Goal: Find specific page/section: Find specific page/section

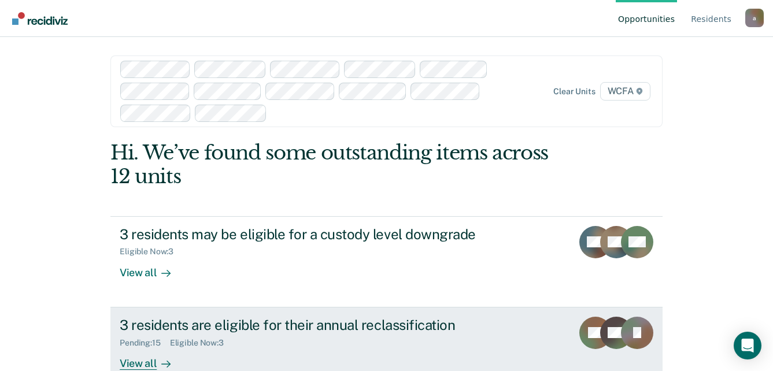
click at [140, 366] on div "View all" at bounding box center [152, 358] width 65 height 23
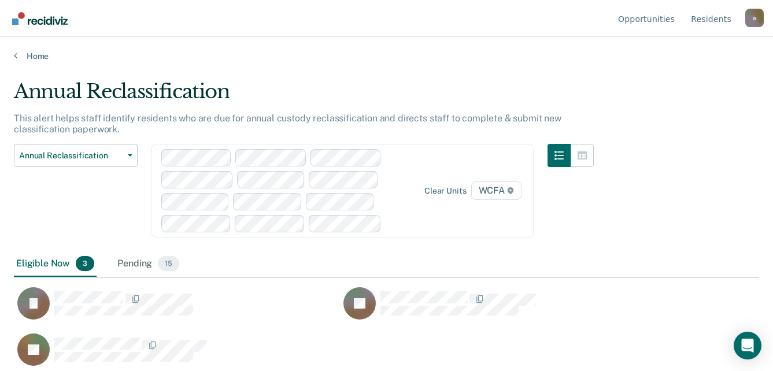
scroll to position [8, 0]
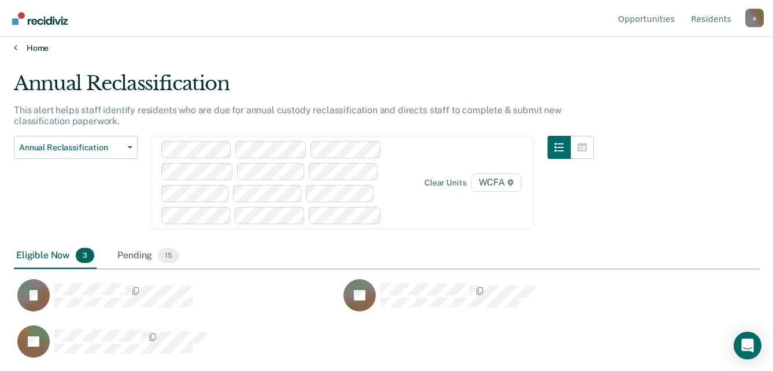
click at [31, 48] on link "Home" at bounding box center [386, 48] width 745 height 10
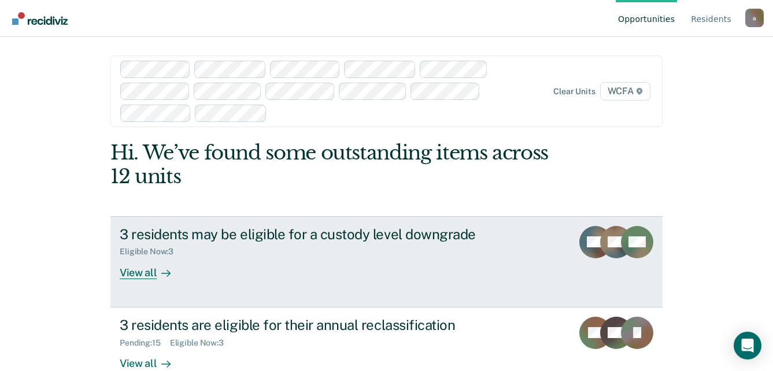
click at [135, 276] on div "View all" at bounding box center [152, 268] width 65 height 23
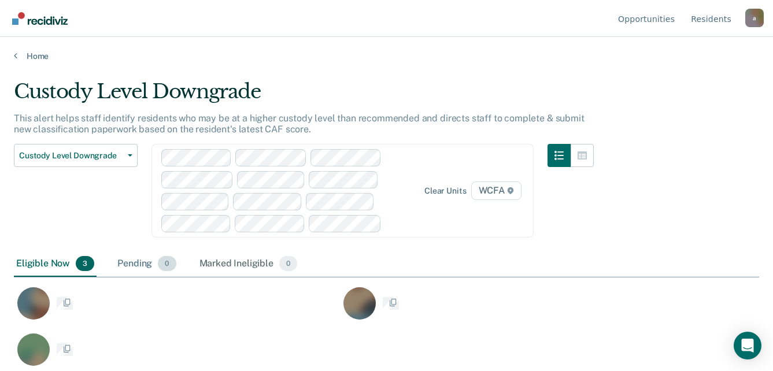
scroll to position [196, 736]
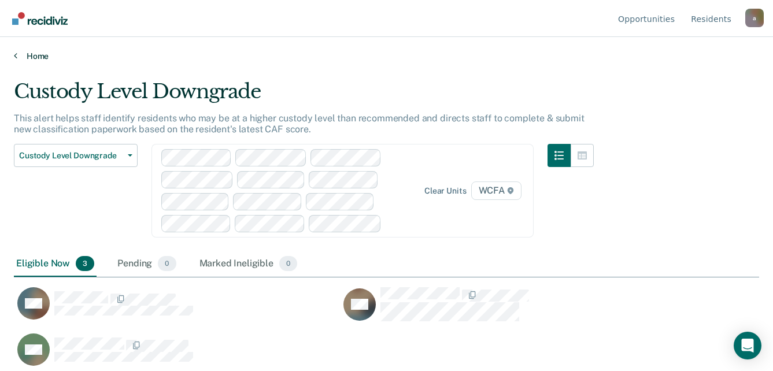
click at [32, 60] on link "Home" at bounding box center [386, 56] width 745 height 10
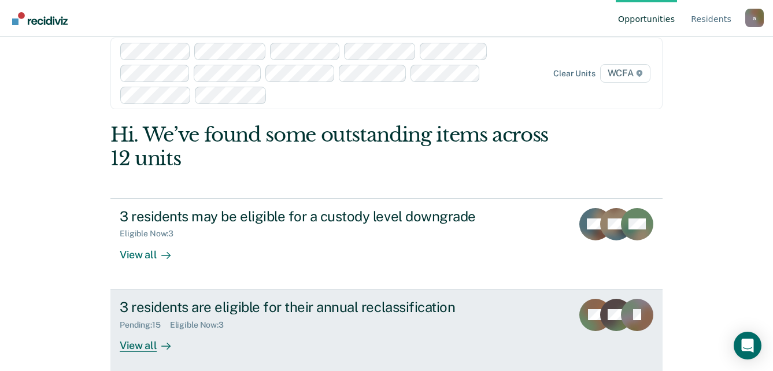
scroll to position [27, 0]
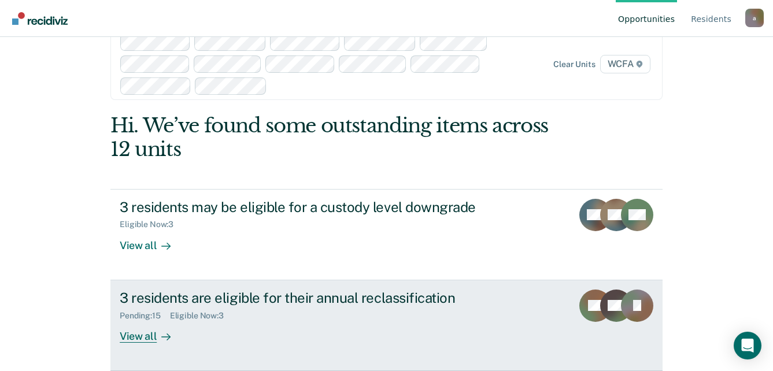
click at [139, 340] on div "View all" at bounding box center [152, 331] width 65 height 23
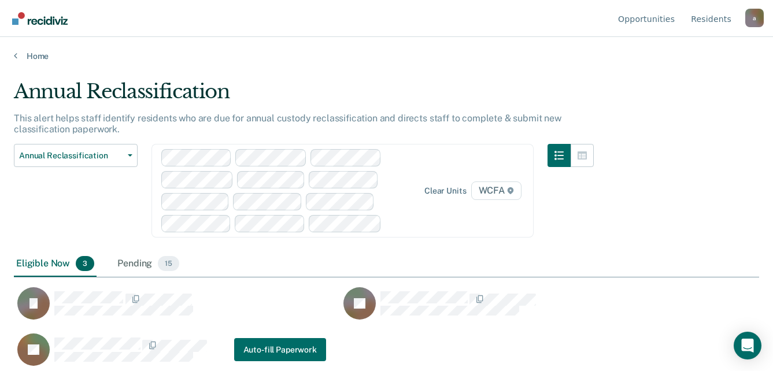
scroll to position [196, 736]
click at [40, 60] on link "Home" at bounding box center [386, 56] width 745 height 10
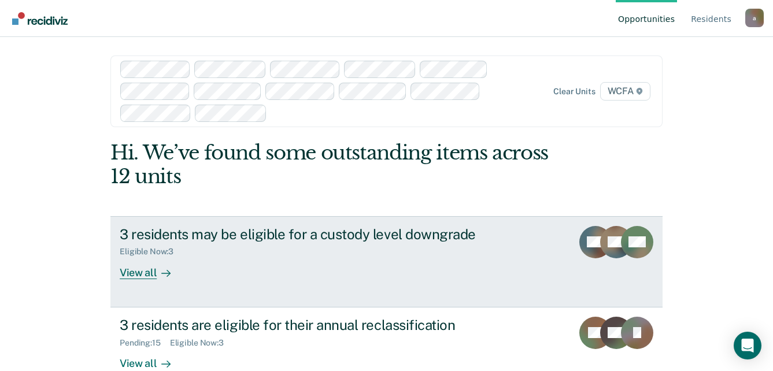
click at [134, 273] on div "View all" at bounding box center [152, 268] width 65 height 23
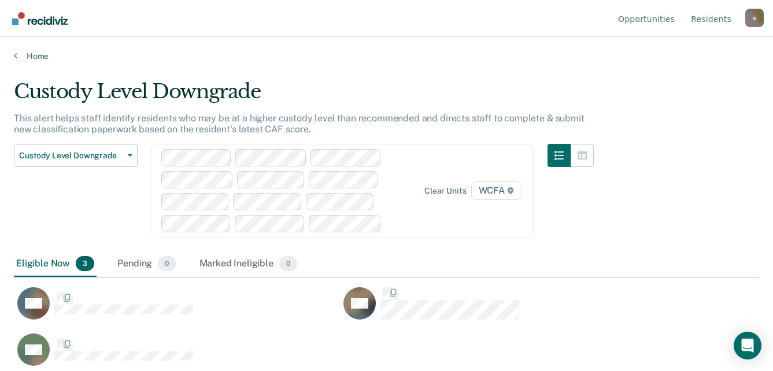
scroll to position [196, 736]
click at [37, 56] on link "Home" at bounding box center [386, 56] width 745 height 10
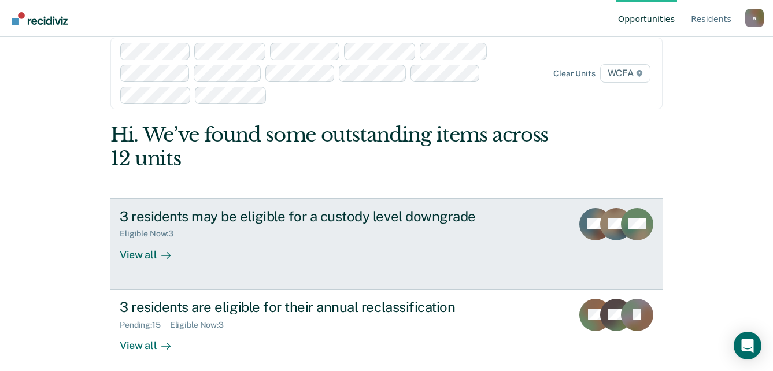
scroll to position [27, 0]
